Goal: Information Seeking & Learning: Learn about a topic

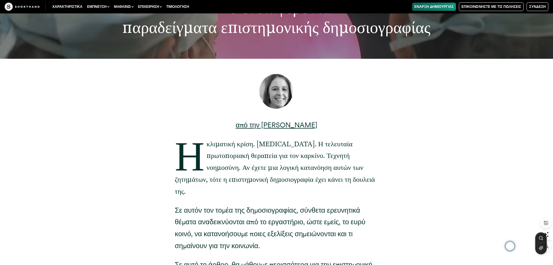
scroll to position [87, 0]
click at [450, 177] on div "από την [PERSON_NAME] ξεκινήσουμε. Τι είναι η επιστημονική δημοσιογραφία; Χαρακ…" at bounding box center [277, 241] width 454 height 365
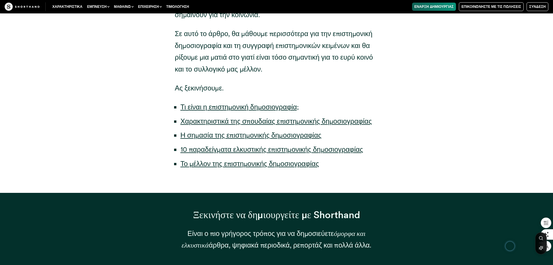
scroll to position [320, 0]
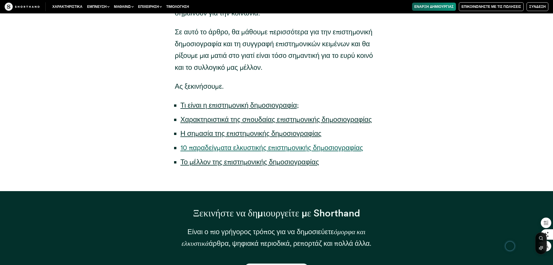
click at [322, 143] on font "10 παραδείγματα ελκυστικής επιστημονικής δημοσιογραφίας" at bounding box center [272, 147] width 183 height 8
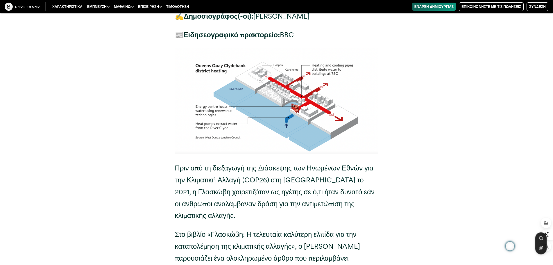
scroll to position [5090, 0]
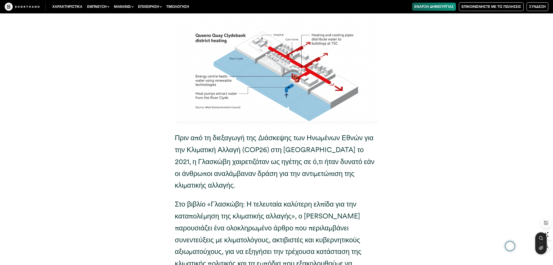
click at [408, 131] on div "3. Γλασκώβη: Η τελευταία καλύτερη ελπίδα για την καταπολέμηση της κλιματικής αλ…" at bounding box center [277, 191] width 454 height 539
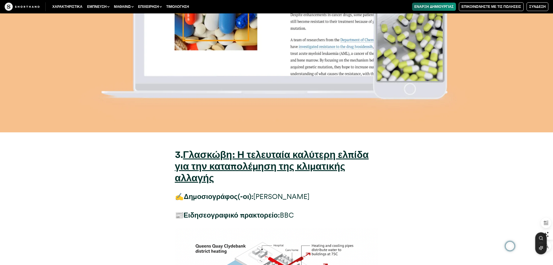
scroll to position [4880, 0]
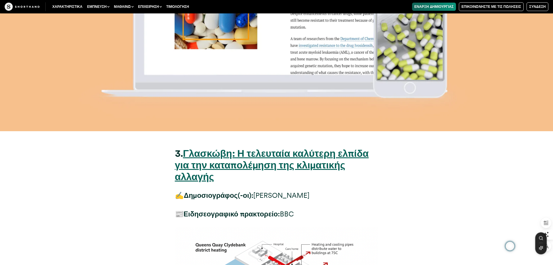
click at [277, 147] on font "Γλασκώβη: Η τελευταία καλύτερη ελπίδα για την καταπολέμηση της κλιματικής αλλαγ…" at bounding box center [272, 164] width 194 height 35
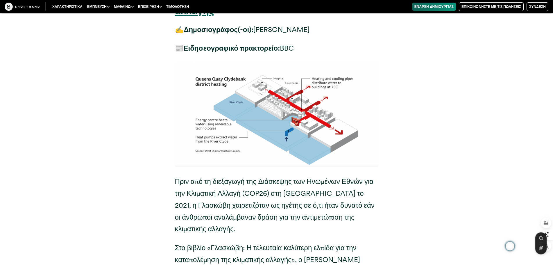
scroll to position [4997, 0]
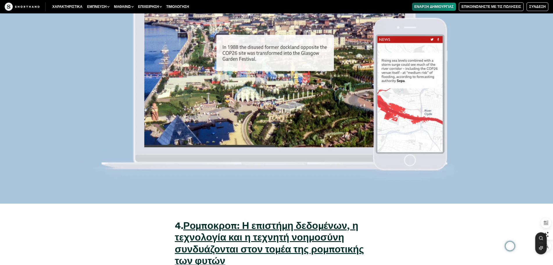
scroll to position [5910, 0]
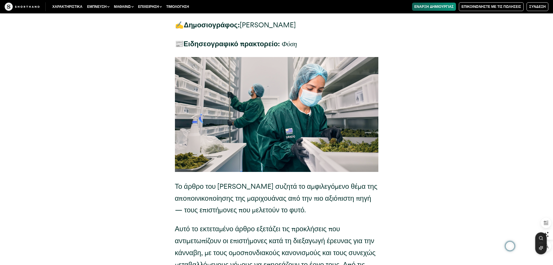
scroll to position [9346, 0]
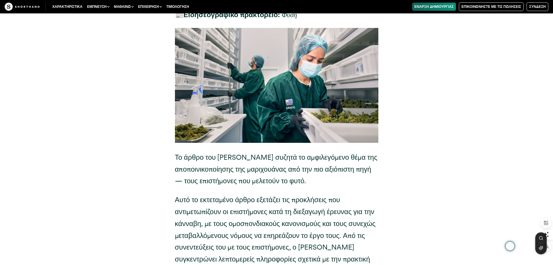
click at [463, 140] on div "7. Η αποποινικοποίηση της μαριχουάνας ανοίγει πόρτες για ορισμένους επιστήμονες…" at bounding box center [277, 161] width 454 height 434
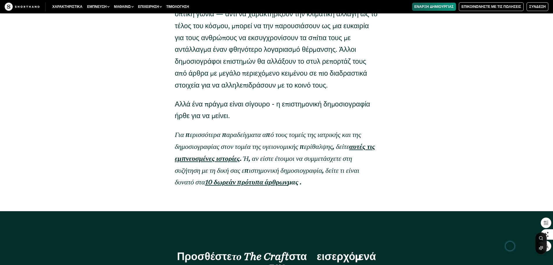
scroll to position [13508, 0]
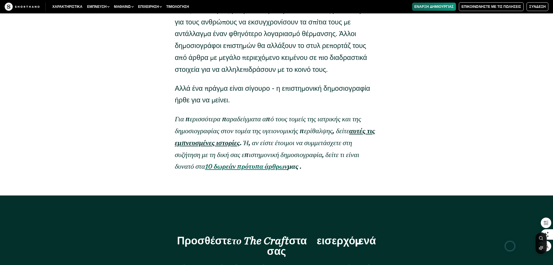
click at [286, 162] on font "10 δωρεάν πρότυπα άρθρων" at bounding box center [246, 166] width 83 height 8
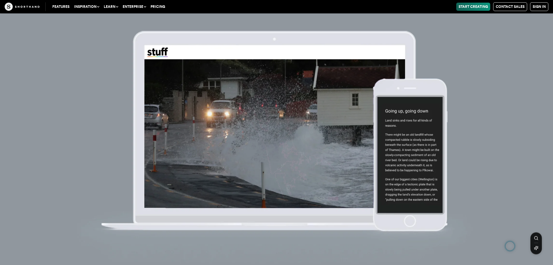
scroll to position [3162, 0]
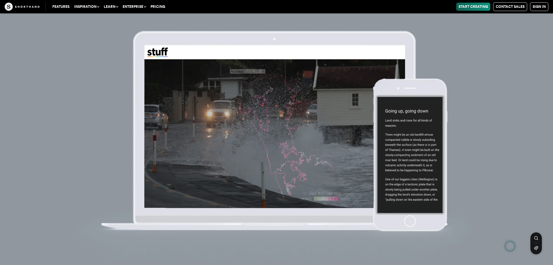
click at [396, 124] on img at bounding box center [276, 132] width 553 height 265
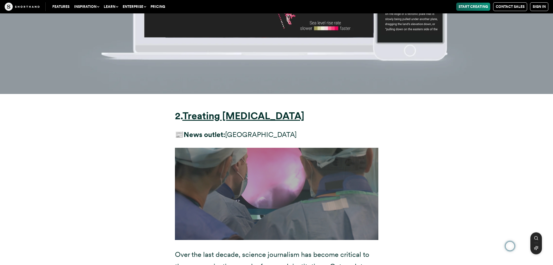
scroll to position [3589, 0]
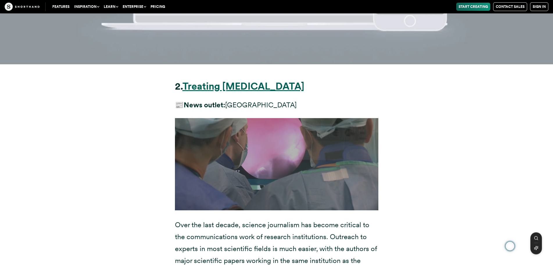
click at [245, 80] on strong "Treating [MEDICAL_DATA]" at bounding box center [244, 86] width 122 height 12
